Goal: Navigation & Orientation: Find specific page/section

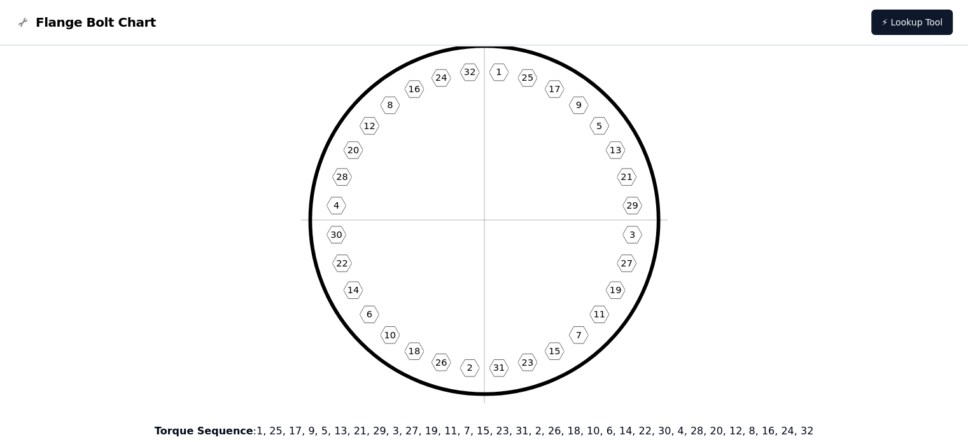
scroll to position [64, 0]
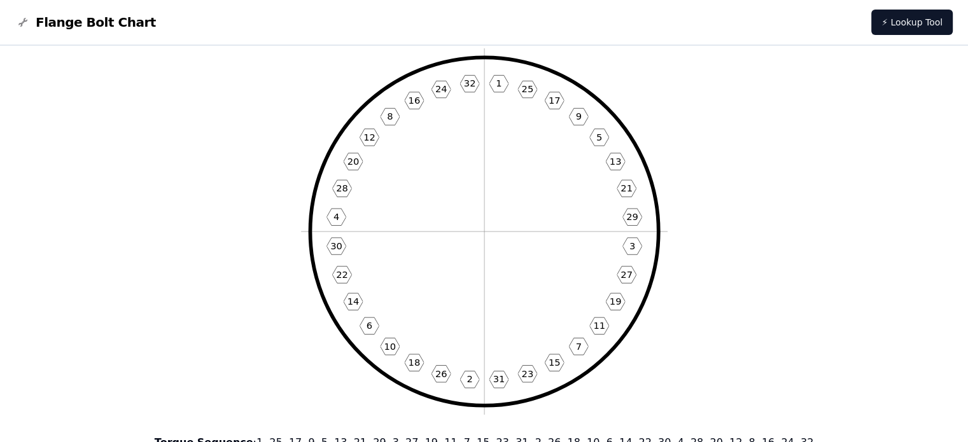
click at [439, 86] on text "24" at bounding box center [441, 88] width 12 height 11
click at [526, 176] on icon "1 25 17 9 5 13 21 29 3 27 19 11 7 15 23 31 2 26 18 10 6 14 22 30 4 28 20 12 8 1…" at bounding box center [484, 231] width 367 height 367
drag, startPoint x: 415, startPoint y: 158, endPoint x: 400, endPoint y: 158, distance: 15.3
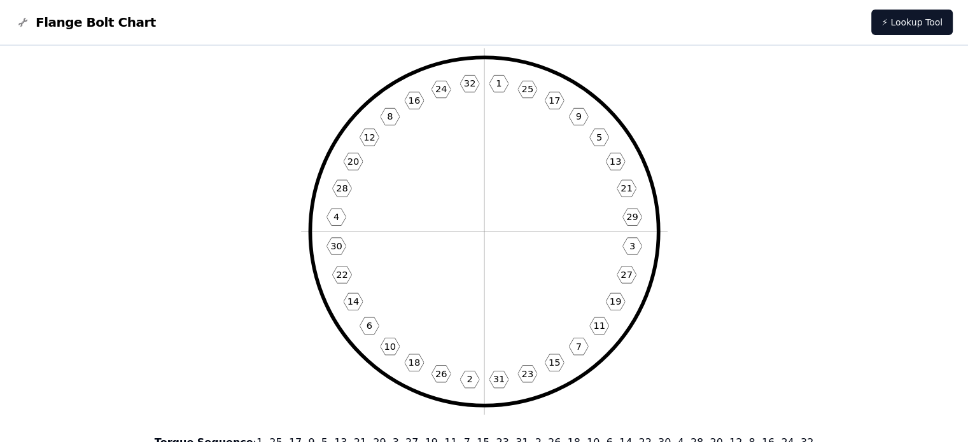
click at [400, 158] on icon "1 25 17 9 5 13 21 29 3 27 19 11 7 15 23 31 2 26 18 10 6 14 22 30 4 28 20 12 8 1…" at bounding box center [484, 231] width 367 height 367
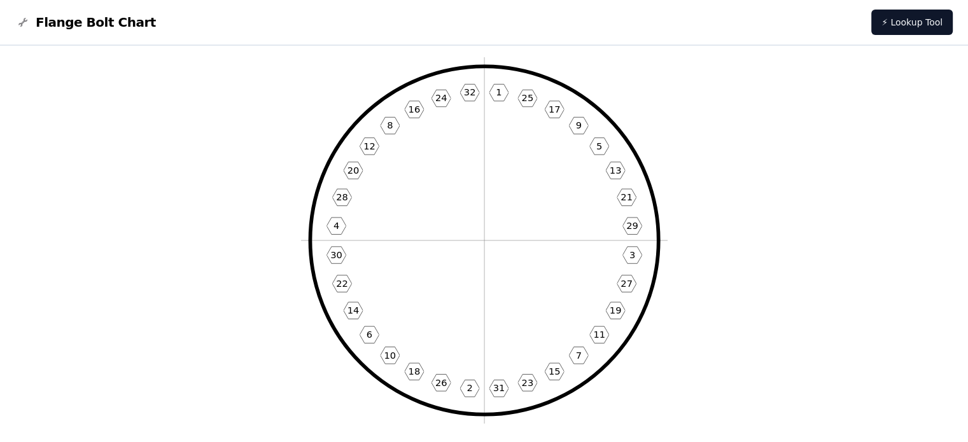
scroll to position [191, 0]
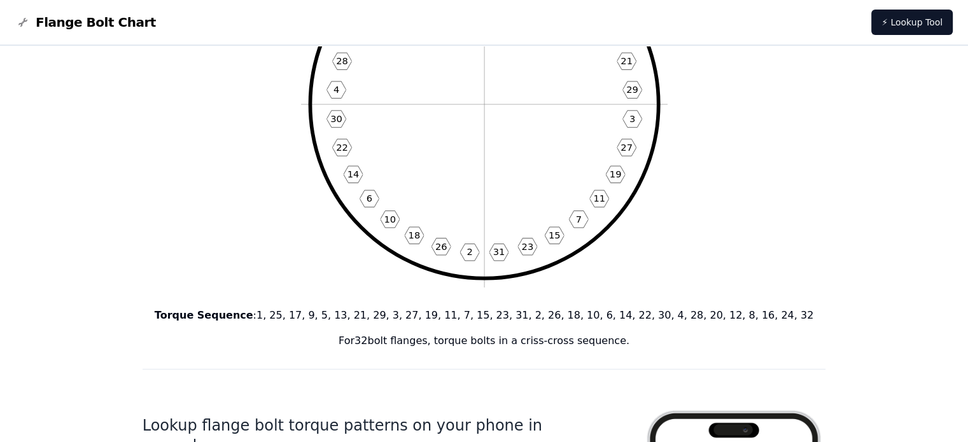
click at [542, 216] on icon "1 25 17 9 5 13 21 29 3 27 19 11 7 15 23 31 2 26 18 10 6 14 22 30 4 28 20 12 8 1…" at bounding box center [484, 104] width 367 height 367
click at [527, 172] on icon "1 25 17 9 5 13 21 29 3 27 19 11 7 15 23 31 2 26 18 10 6 14 22 30 4 28 20 12 8 1…" at bounding box center [484, 104] width 367 height 367
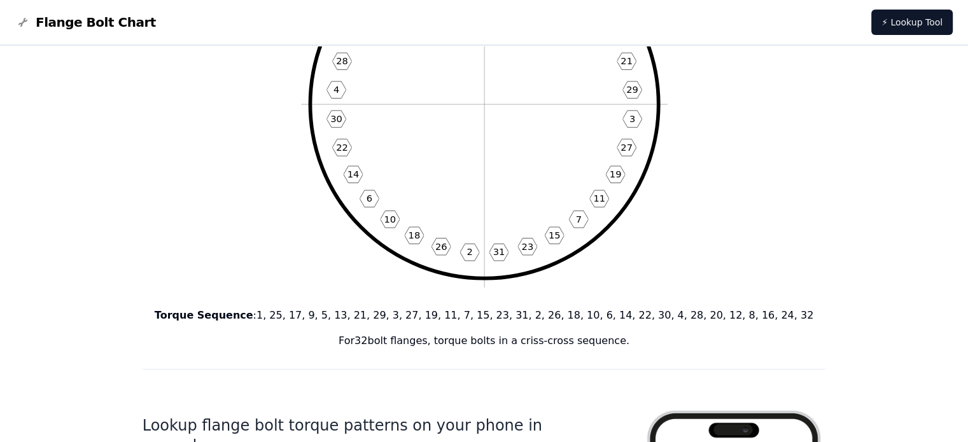
click at [306, 184] on icon "1 25 17 9 5 13 21 29 3 27 19 11 7 15 23 31 2 26 18 10 6 14 22 30 4 28 20 12 8 1…" at bounding box center [484, 104] width 367 height 367
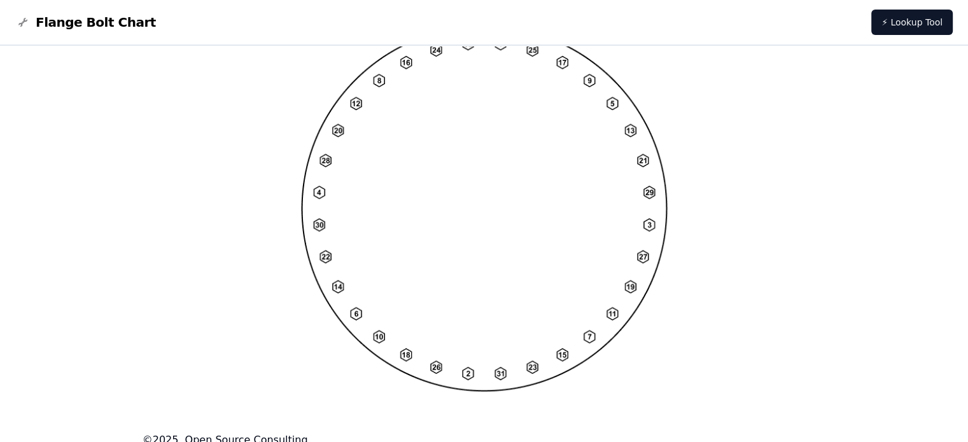
scroll to position [1001, 0]
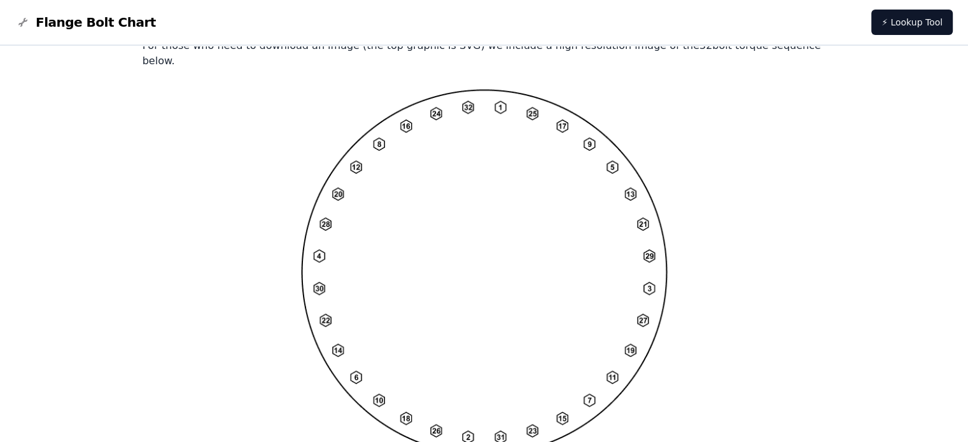
drag, startPoint x: 493, startPoint y: 279, endPoint x: 367, endPoint y: 229, distance: 135.7
click at [367, 229] on img at bounding box center [484, 272] width 367 height 367
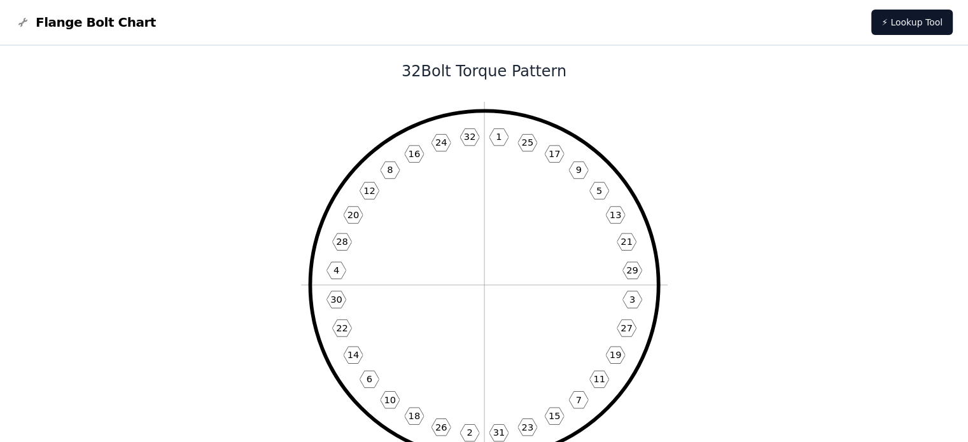
scroll to position [0, 0]
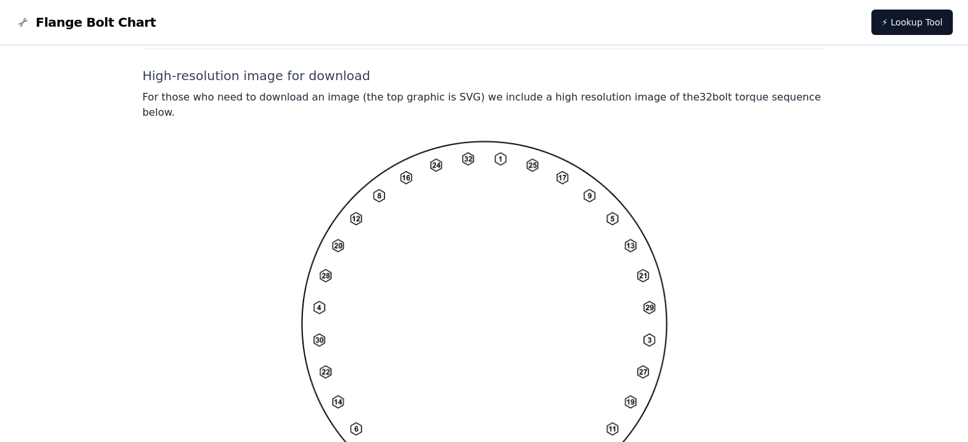
scroll to position [938, 0]
